Goal: Task Accomplishment & Management: Manage account settings

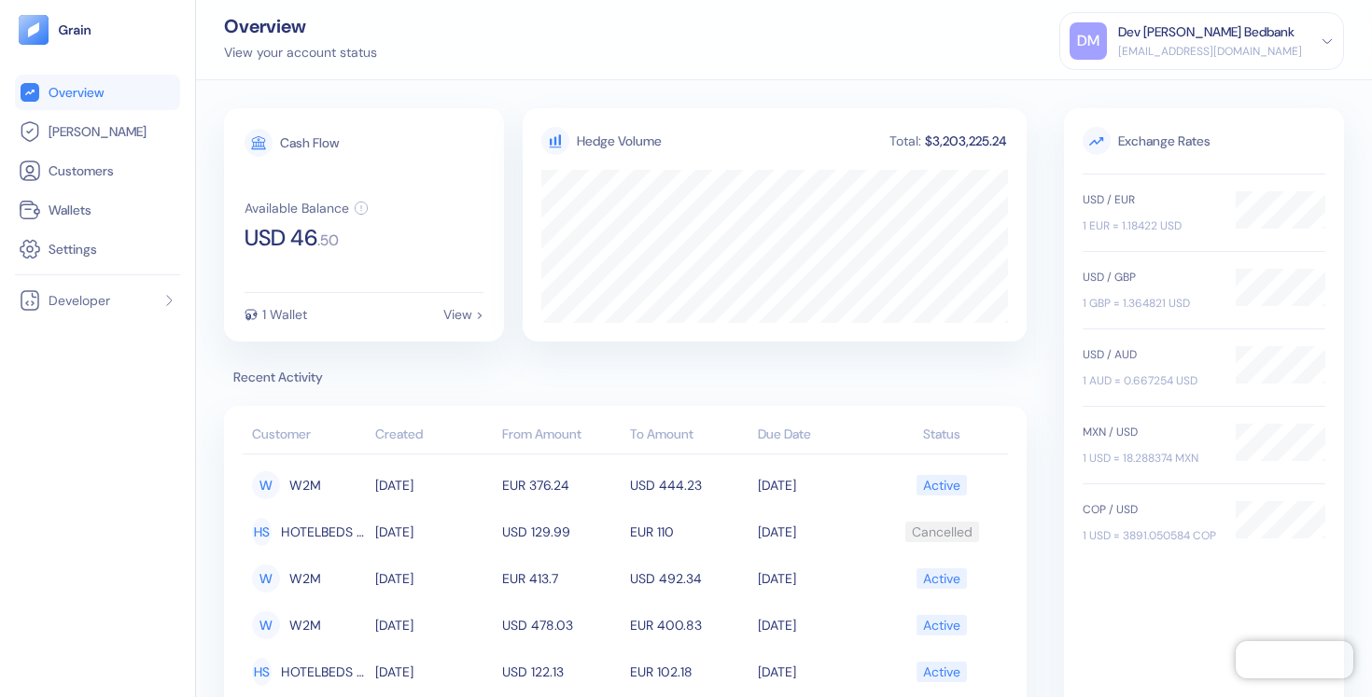
scroll to position [5, 0]
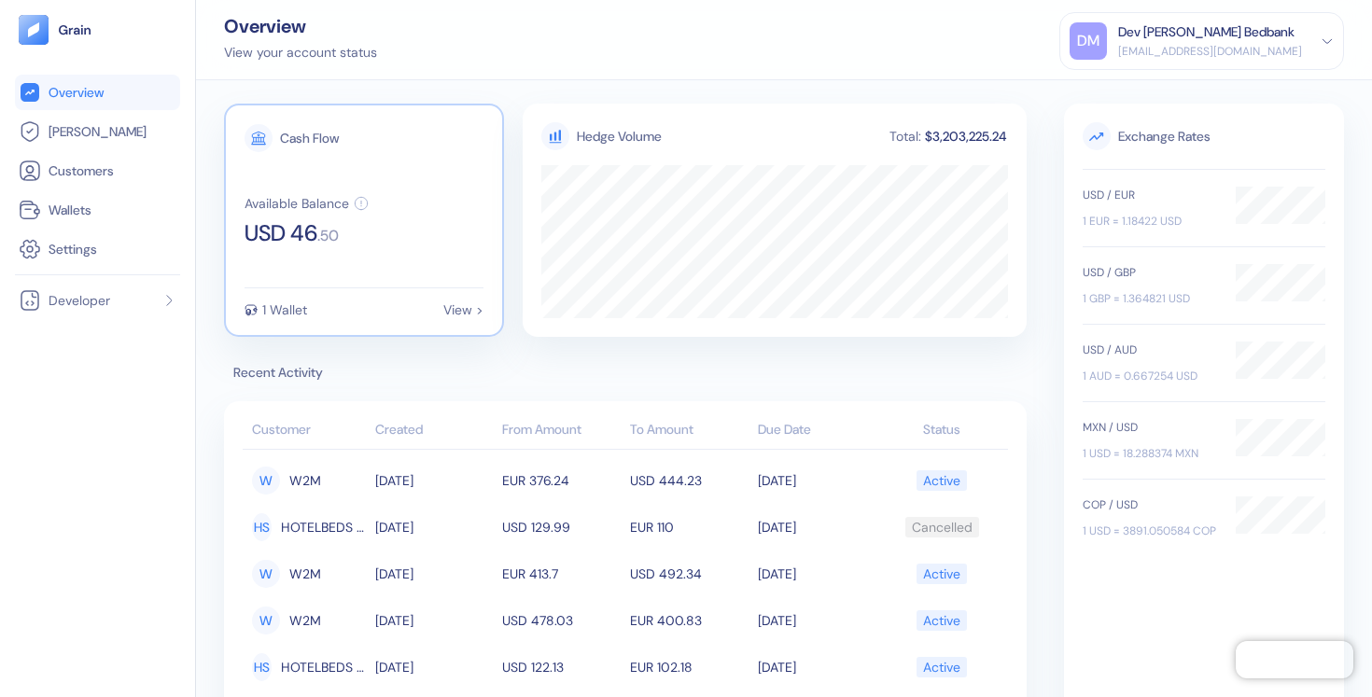
click at [261, 314] on div "1 Wallet" at bounding box center [275, 309] width 63 height 13
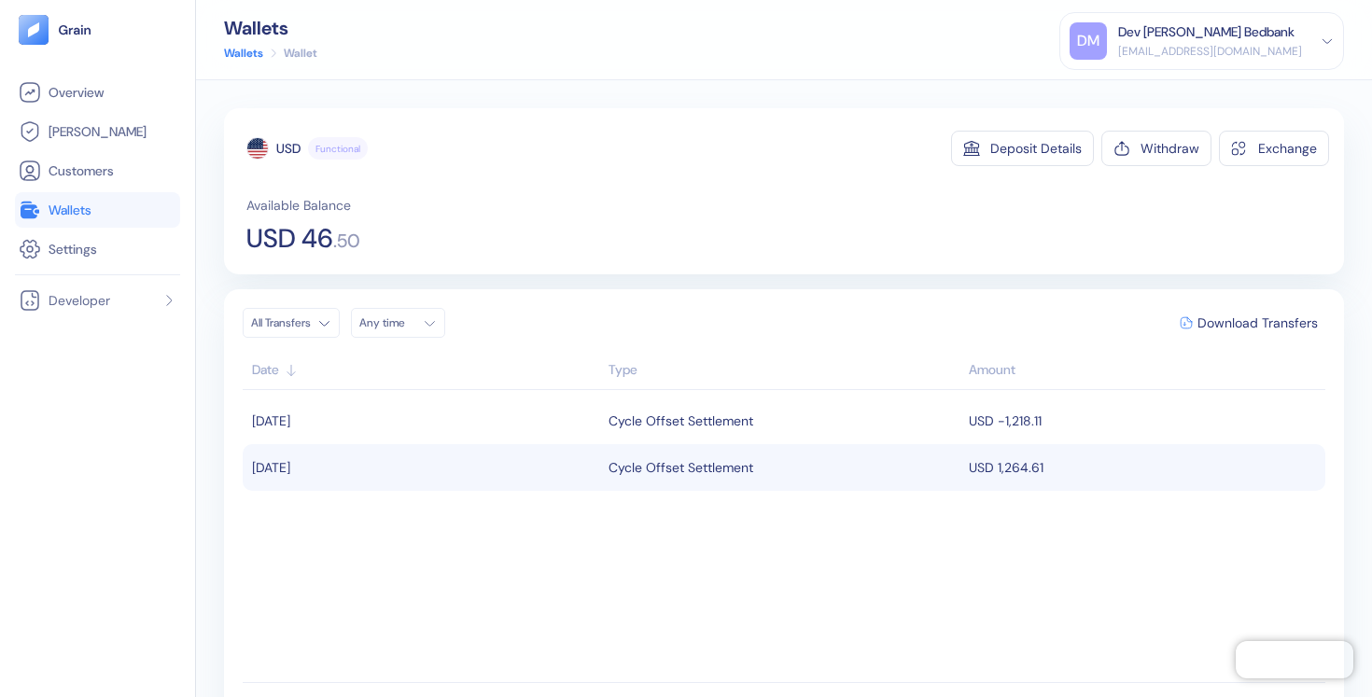
click at [982, 478] on td "USD 1,264.61" at bounding box center [1144, 467] width 361 height 47
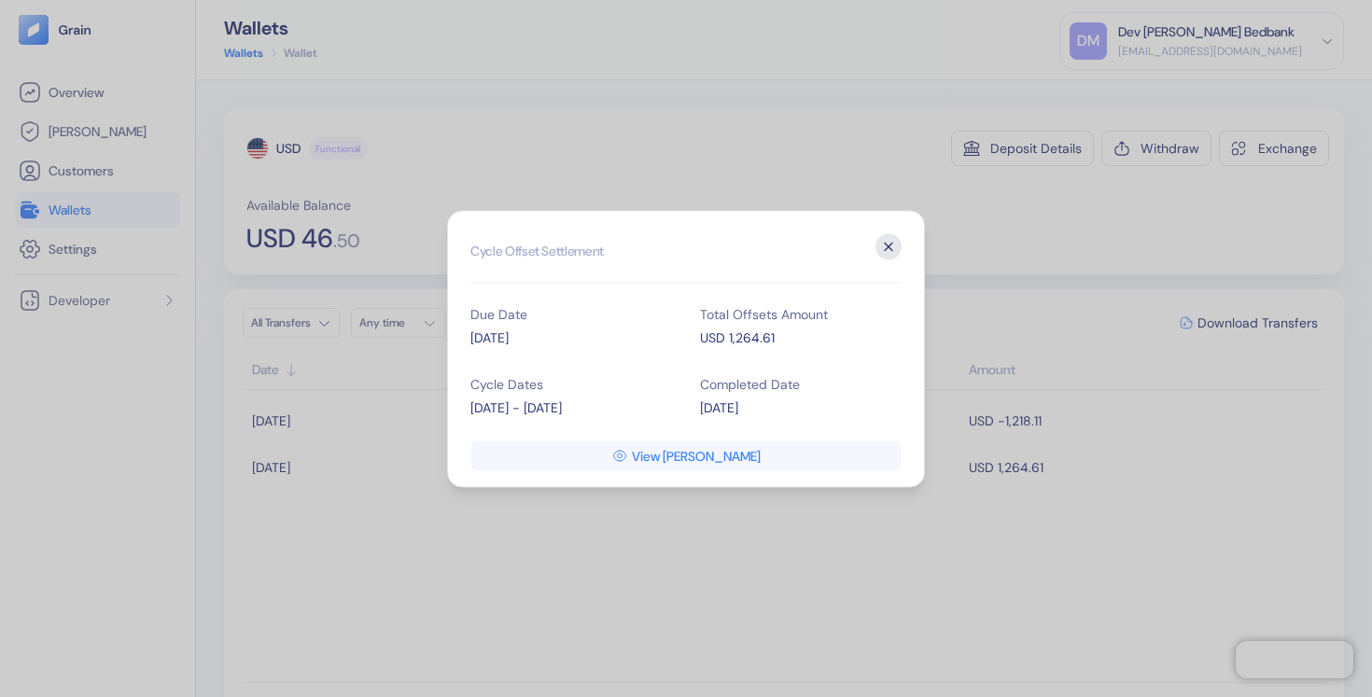
click at [888, 244] on icon "button" at bounding box center [888, 246] width 26 height 26
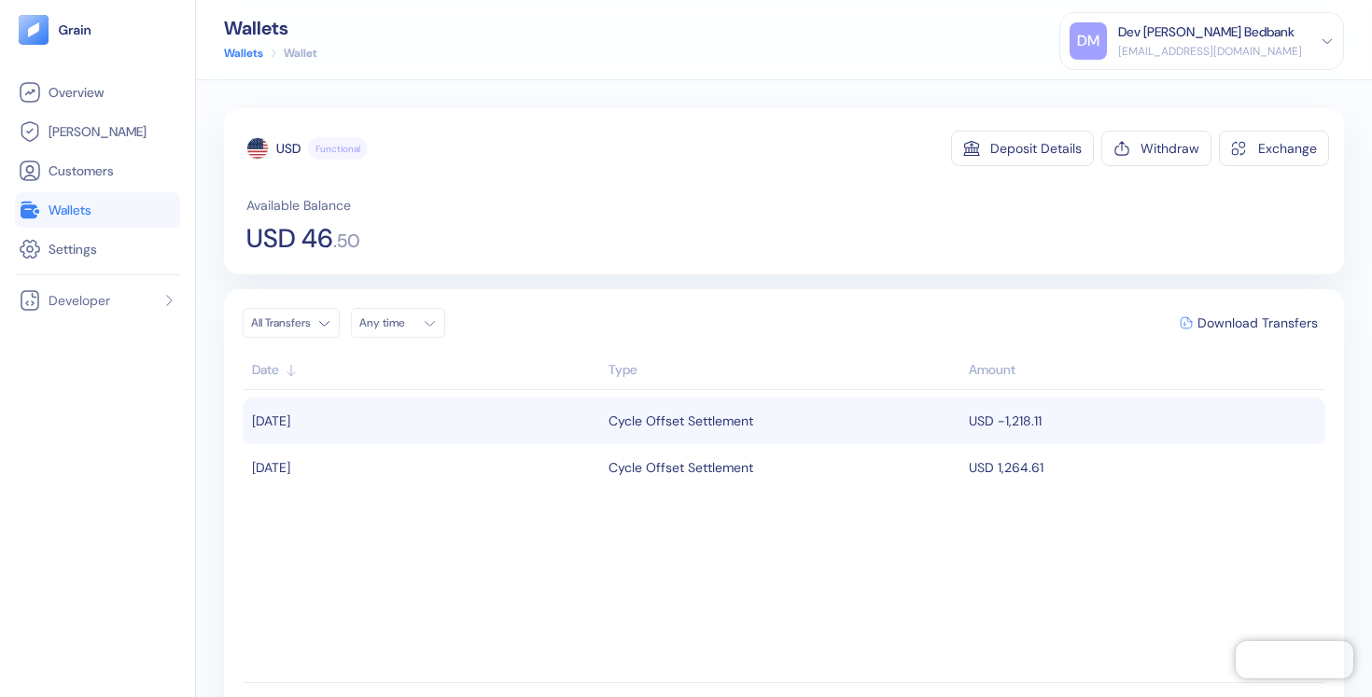
click at [914, 424] on div "Cycle Offset Settlement" at bounding box center [784, 421] width 352 height 32
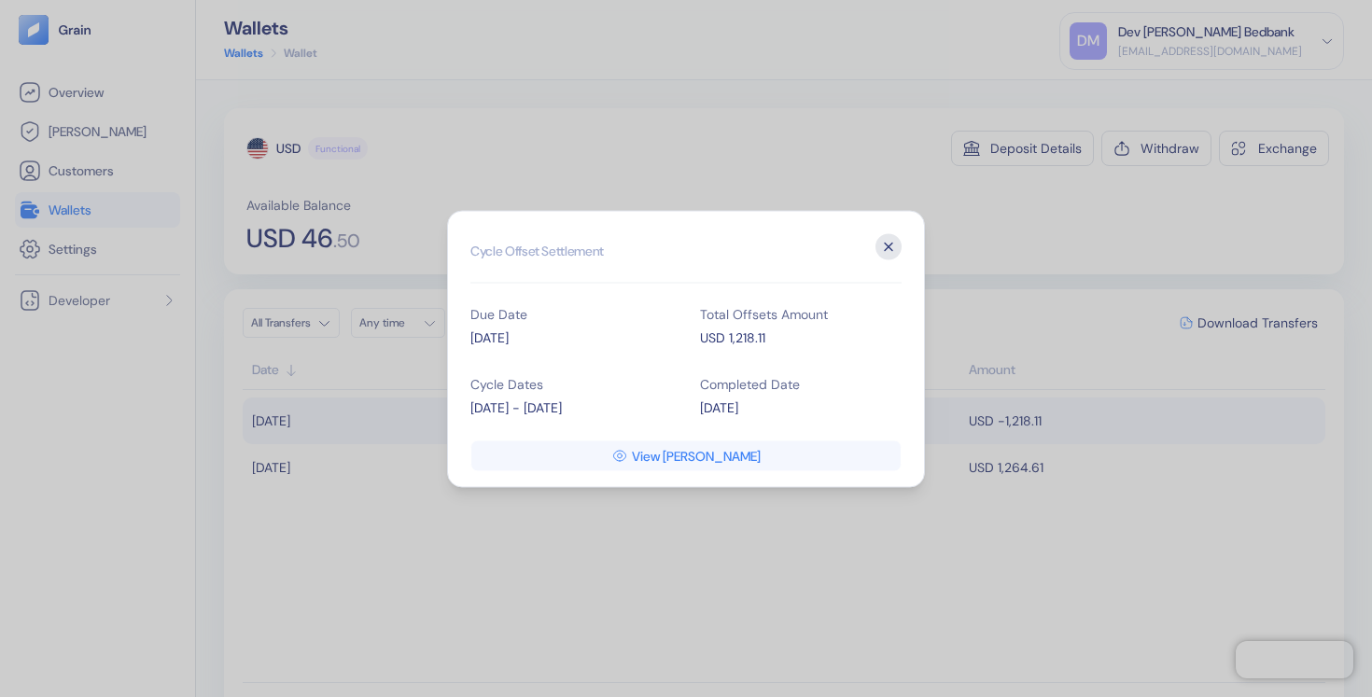
click at [893, 246] on icon "button" at bounding box center [888, 246] width 26 height 26
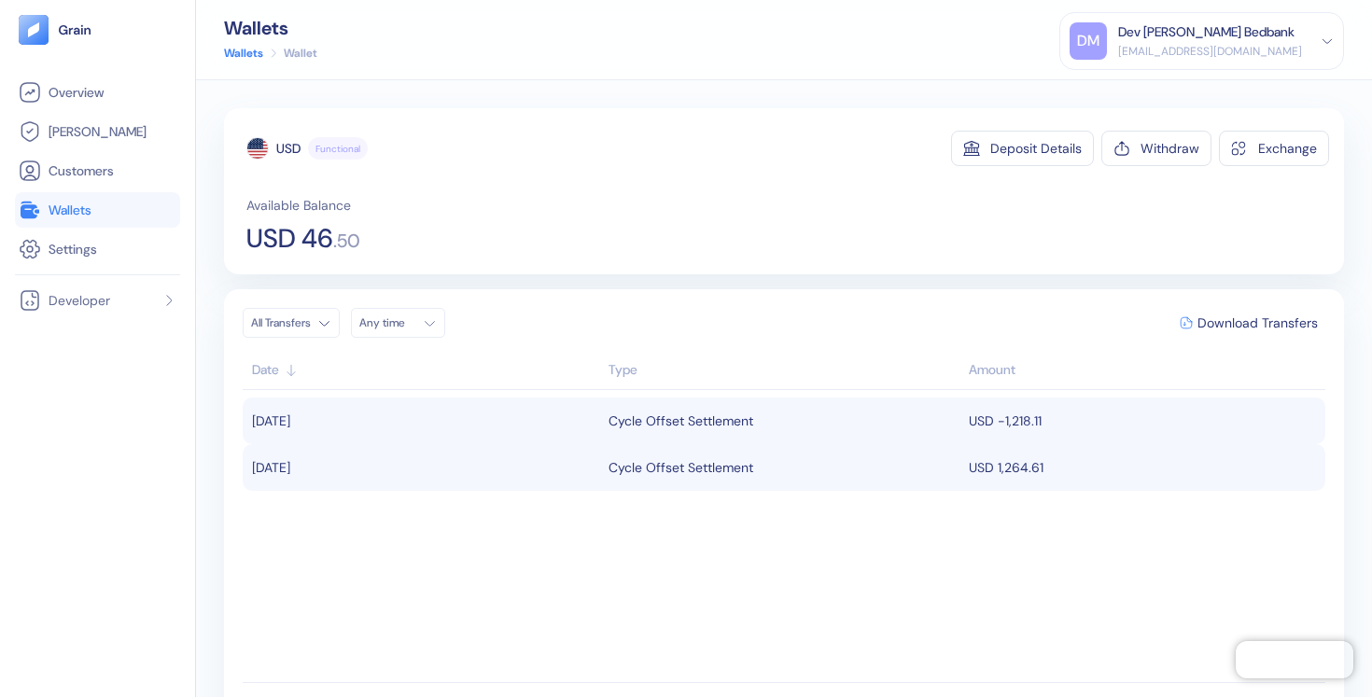
click at [977, 470] on td "USD 1,264.61" at bounding box center [1144, 467] width 361 height 47
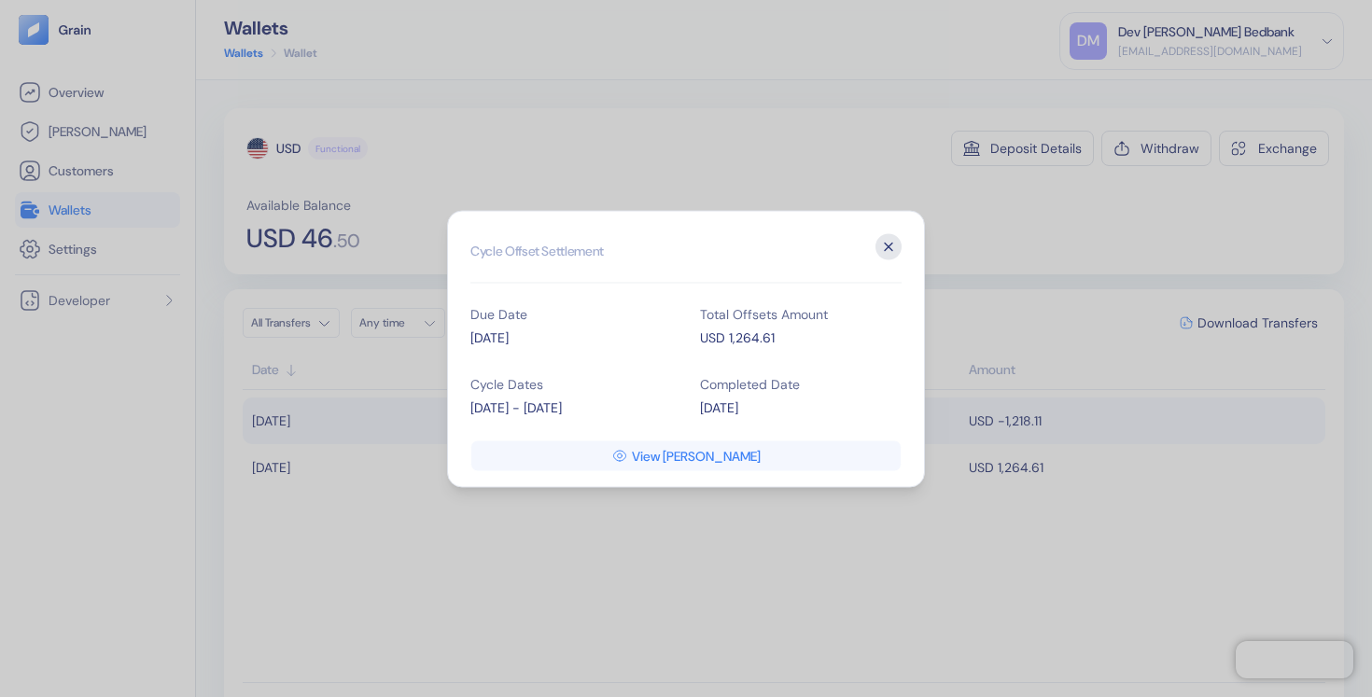
click at [889, 244] on icon "button" at bounding box center [888, 246] width 7 height 7
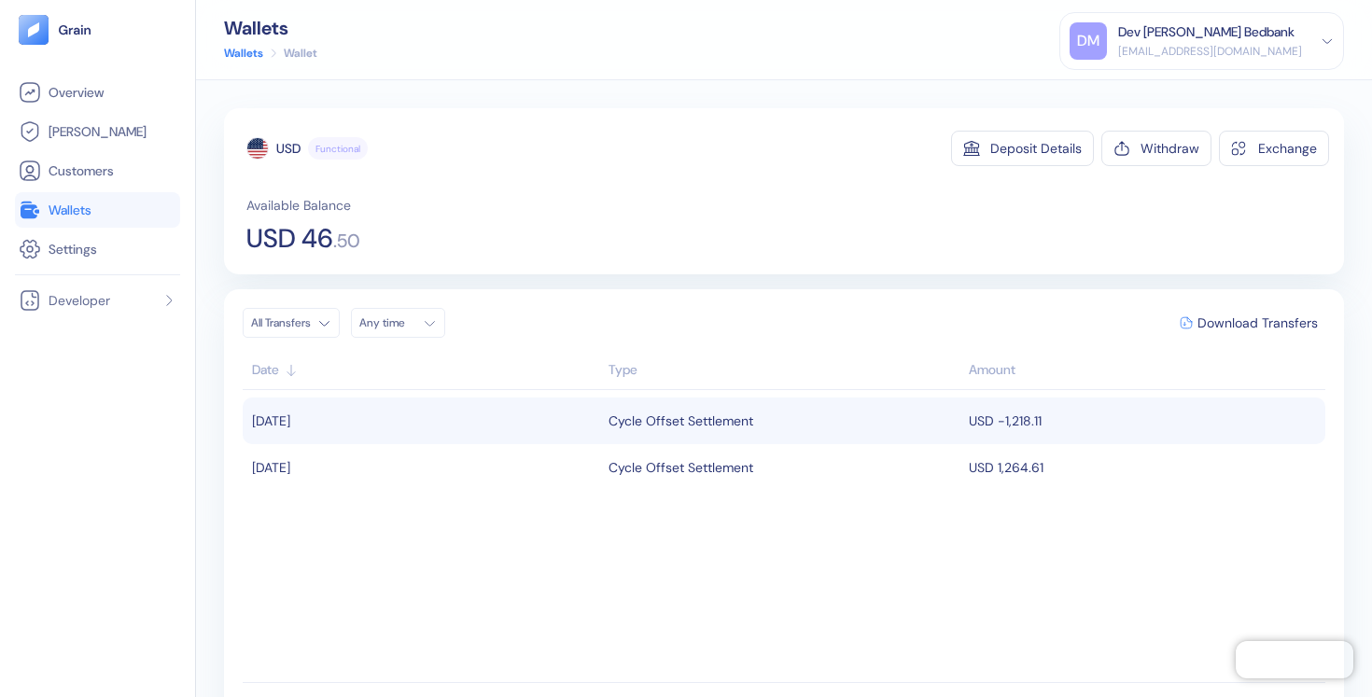
click at [797, 409] on div "Cycle Offset Settlement" at bounding box center [784, 421] width 352 height 32
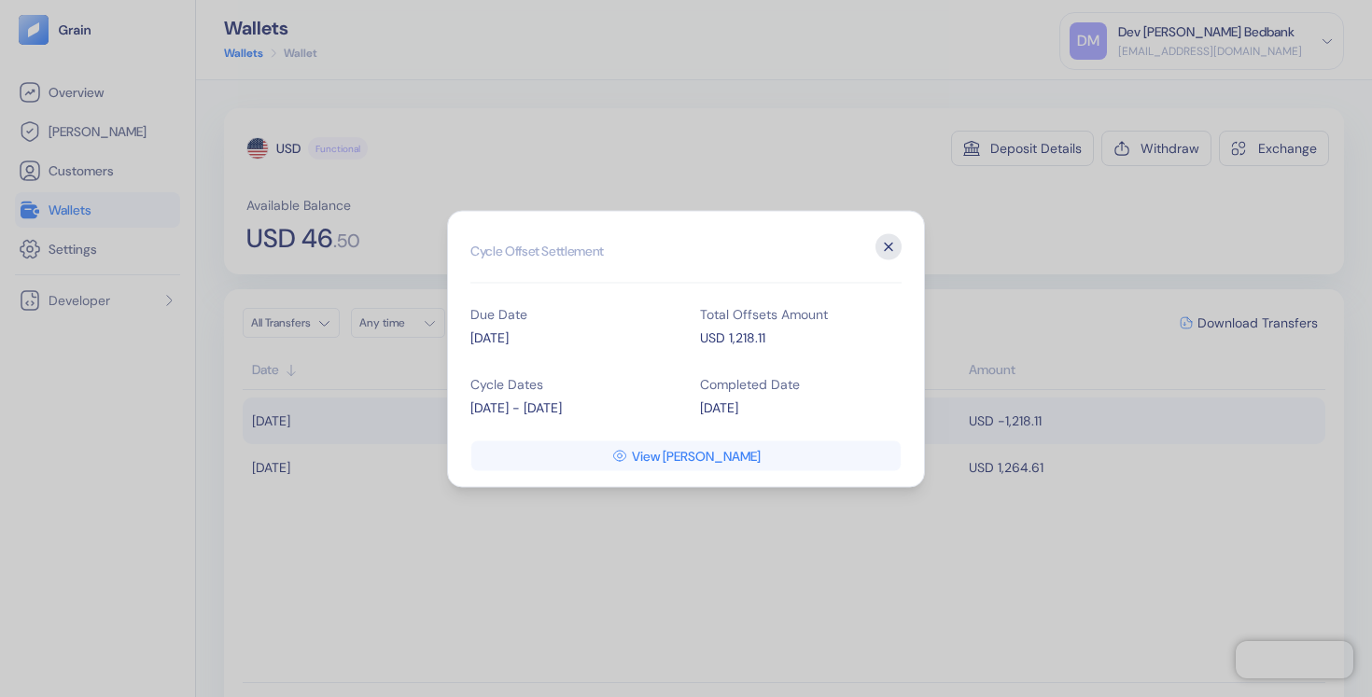
click at [895, 251] on icon "button" at bounding box center [888, 246] width 26 height 26
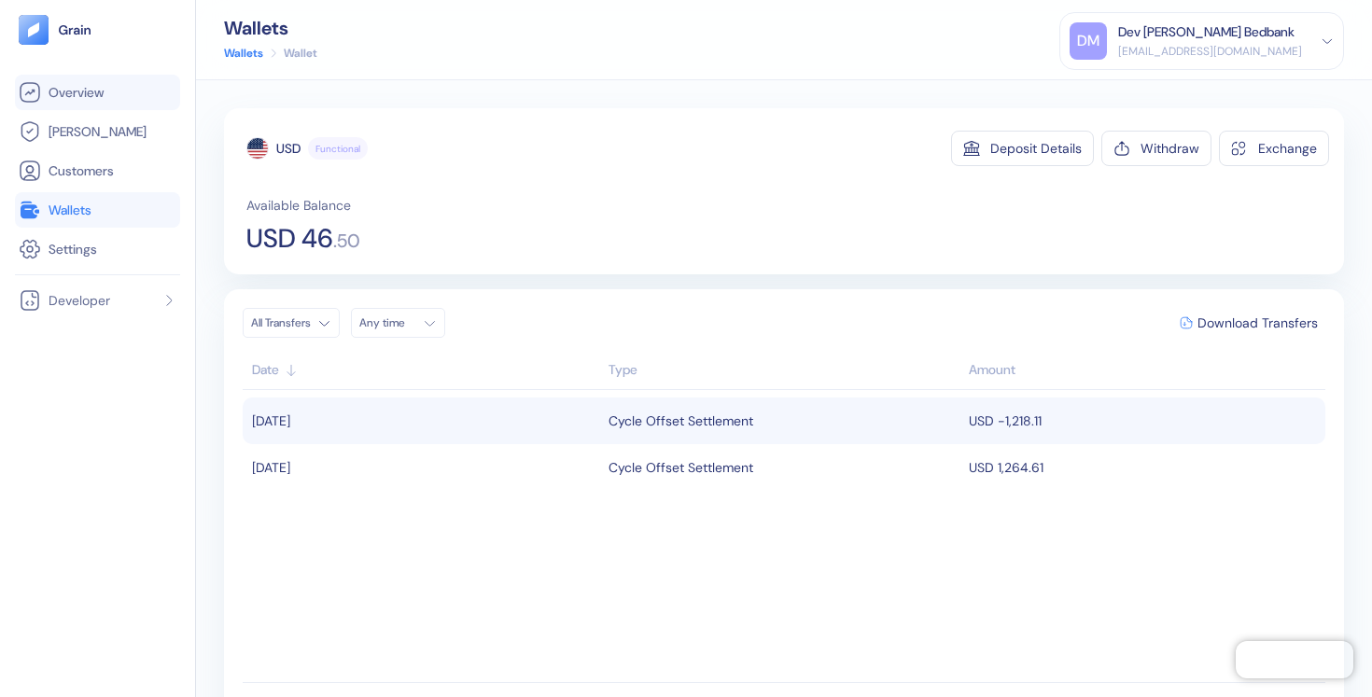
click at [109, 100] on link "Overview" at bounding box center [98, 92] width 158 height 22
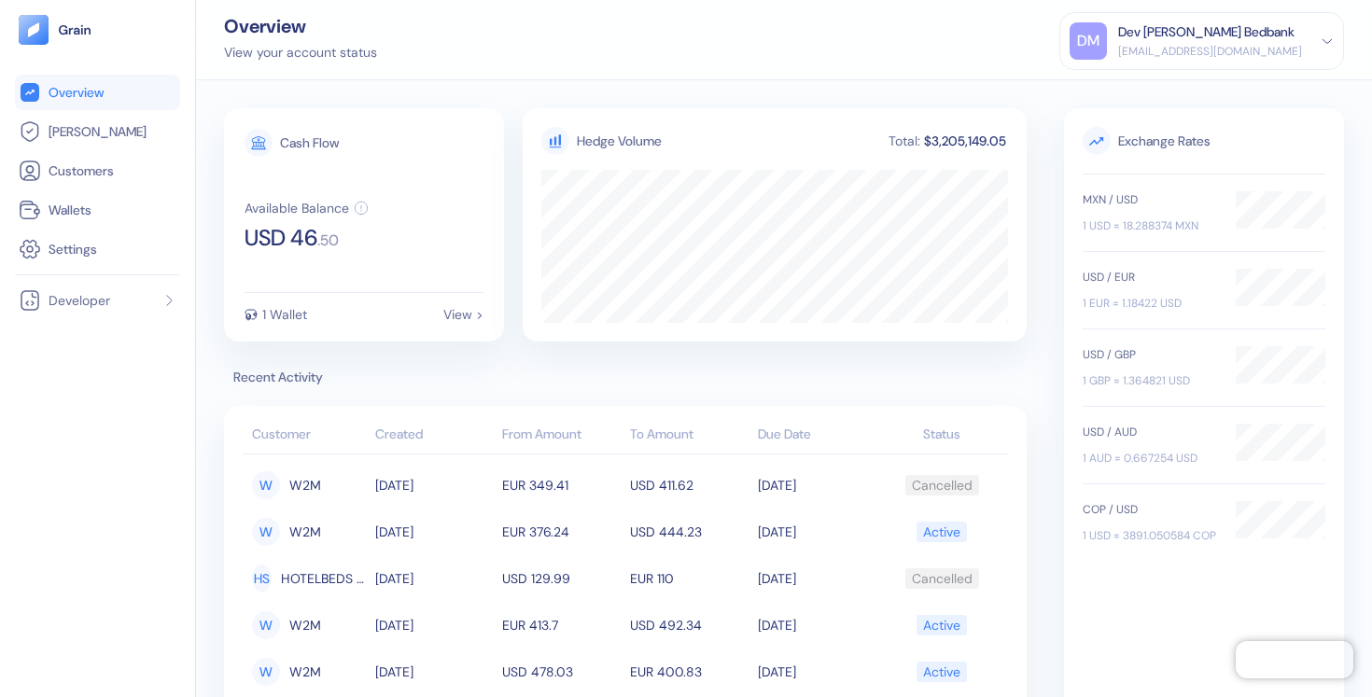
click at [1229, 46] on div "[EMAIL_ADDRESS][DOMAIN_NAME]" at bounding box center [1210, 51] width 184 height 17
click at [1116, 91] on div "Sign Out" at bounding box center [1119, 93] width 51 height 20
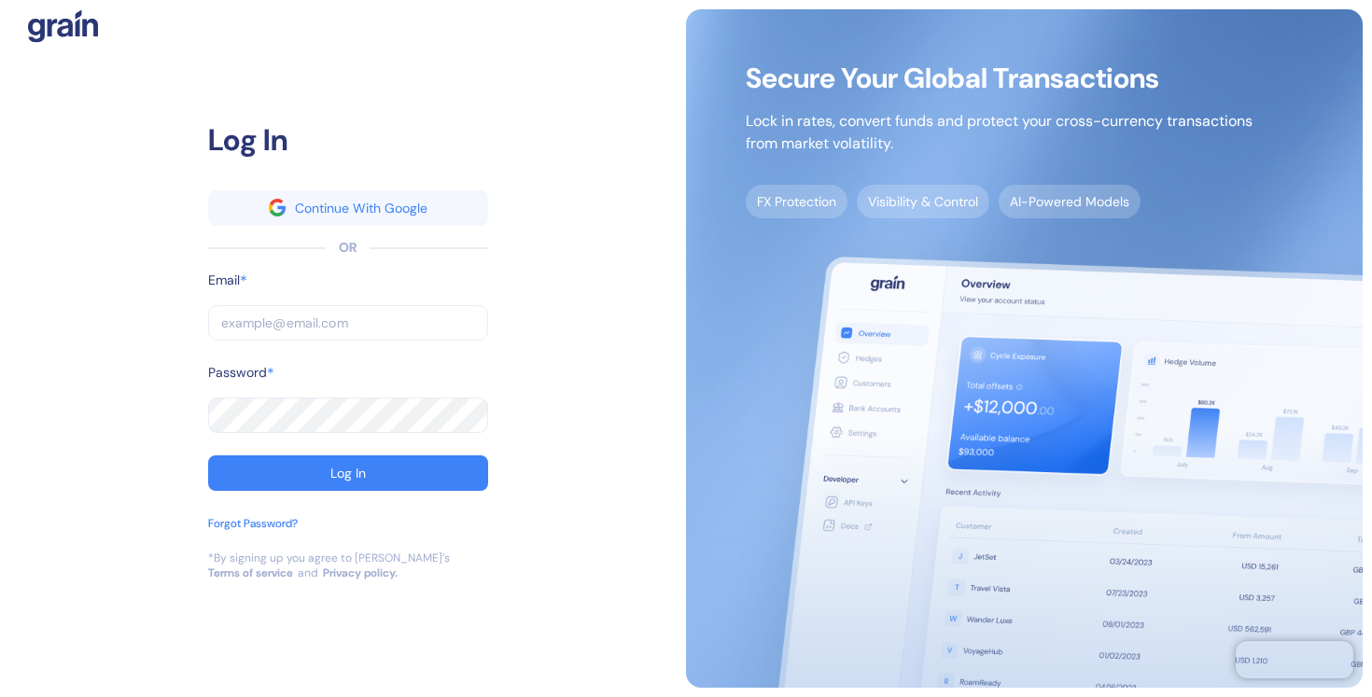
click at [303, 328] on input "text" at bounding box center [348, 322] width 280 height 35
type input "ג"
type input "[EMAIL_ADDRESS][DOMAIN_NAME]"
